Goal: Task Accomplishment & Management: Use online tool/utility

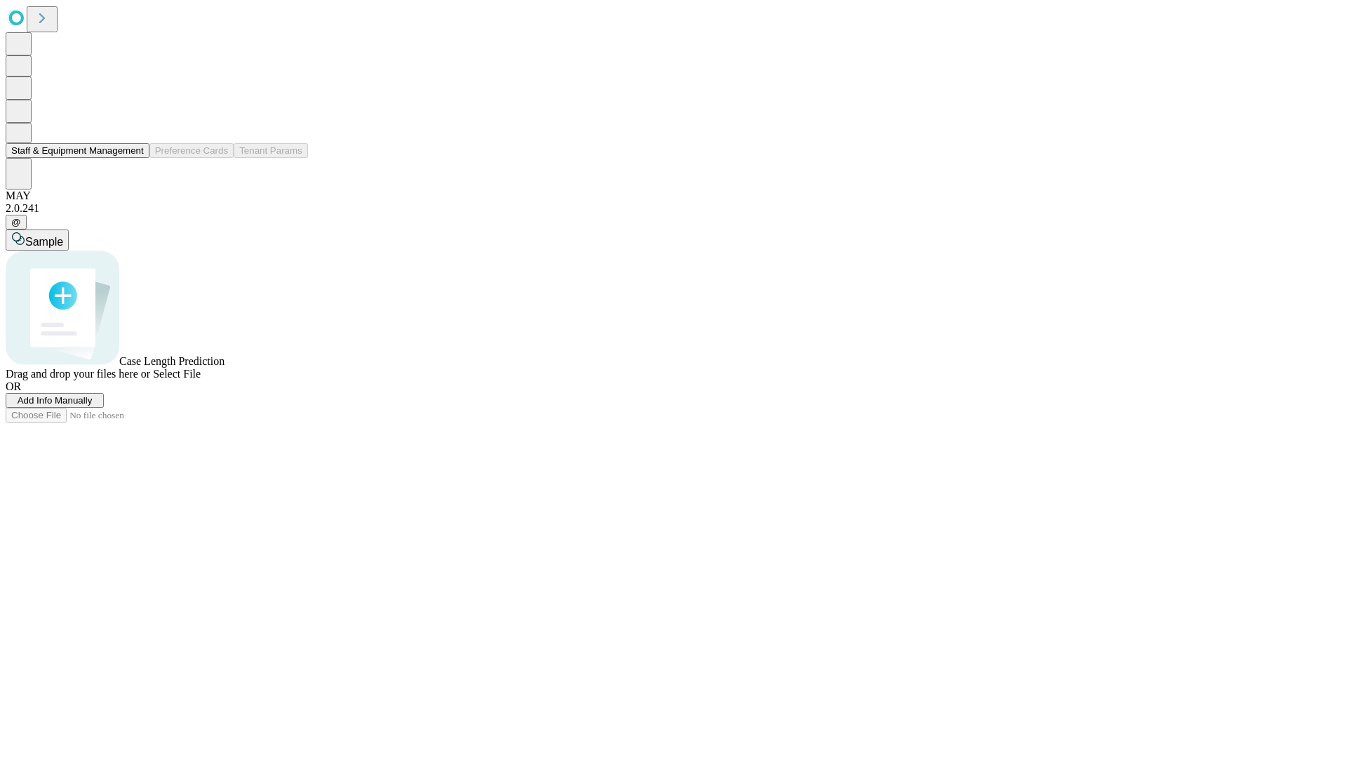
click at [134, 158] on button "Staff & Equipment Management" at bounding box center [78, 150] width 144 height 15
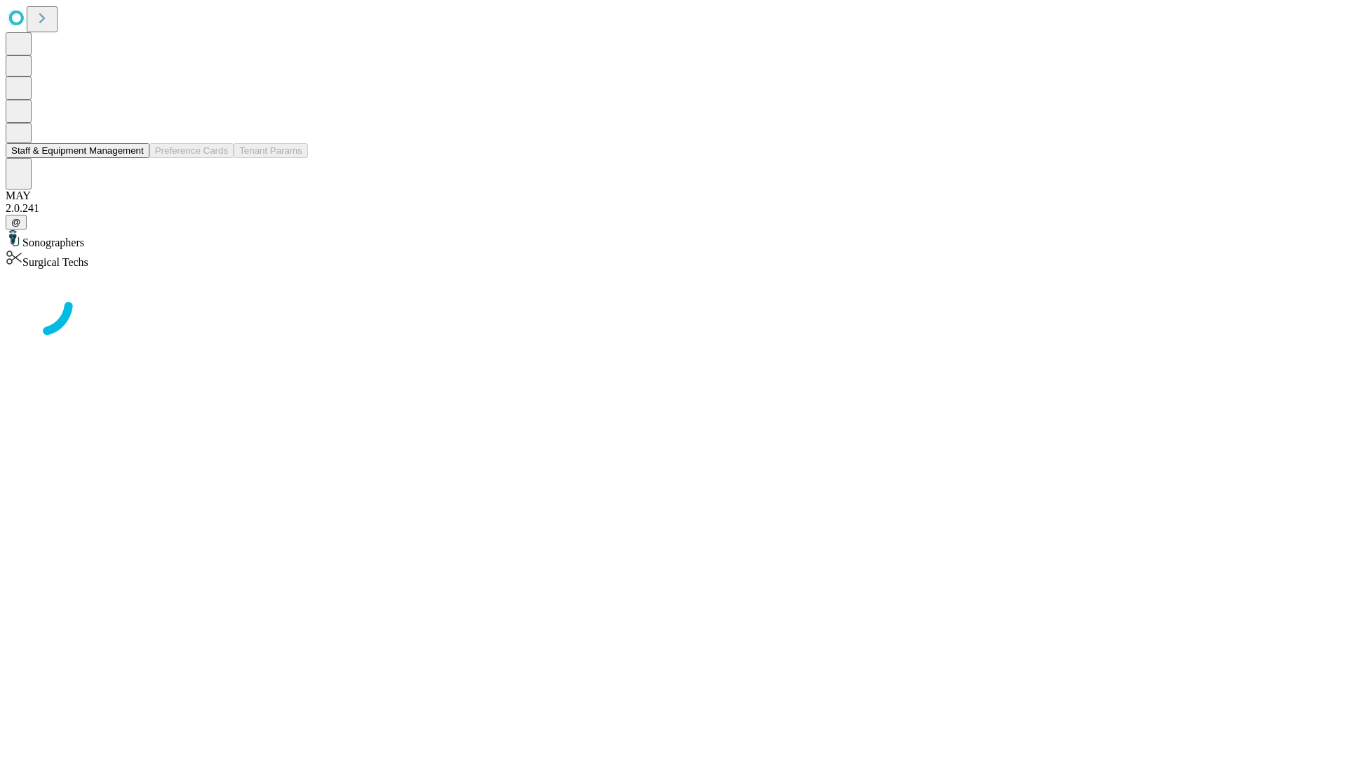
click at [134, 158] on button "Staff & Equipment Management" at bounding box center [78, 150] width 144 height 15
